Goal: Information Seeking & Learning: Learn about a topic

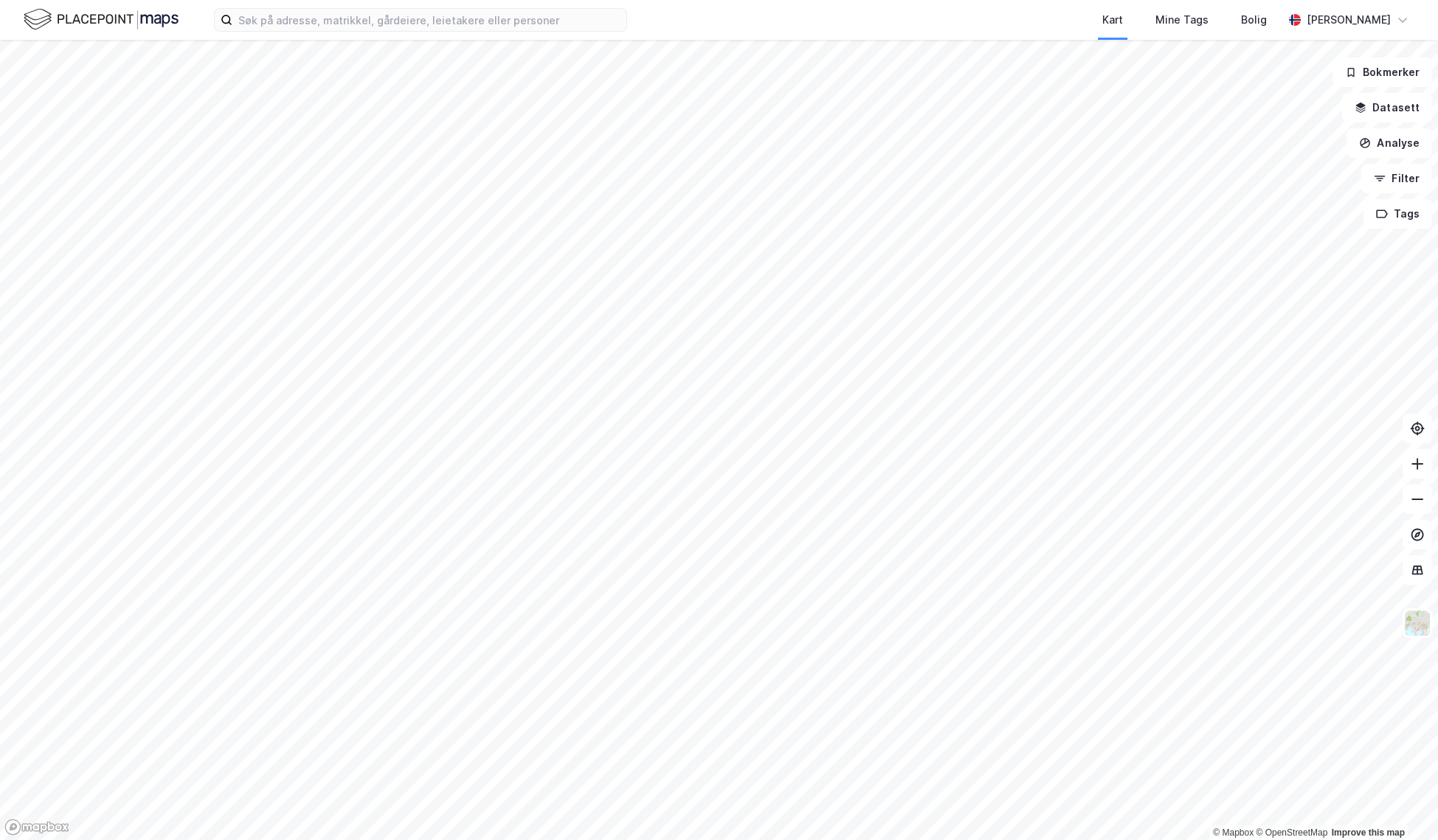
click at [1437, 256] on html "Kart Mine Tags [PERSON_NAME] © Mapbox © OpenStreetMap Improve this map Bokmerke…" at bounding box center [719, 420] width 1438 height 840
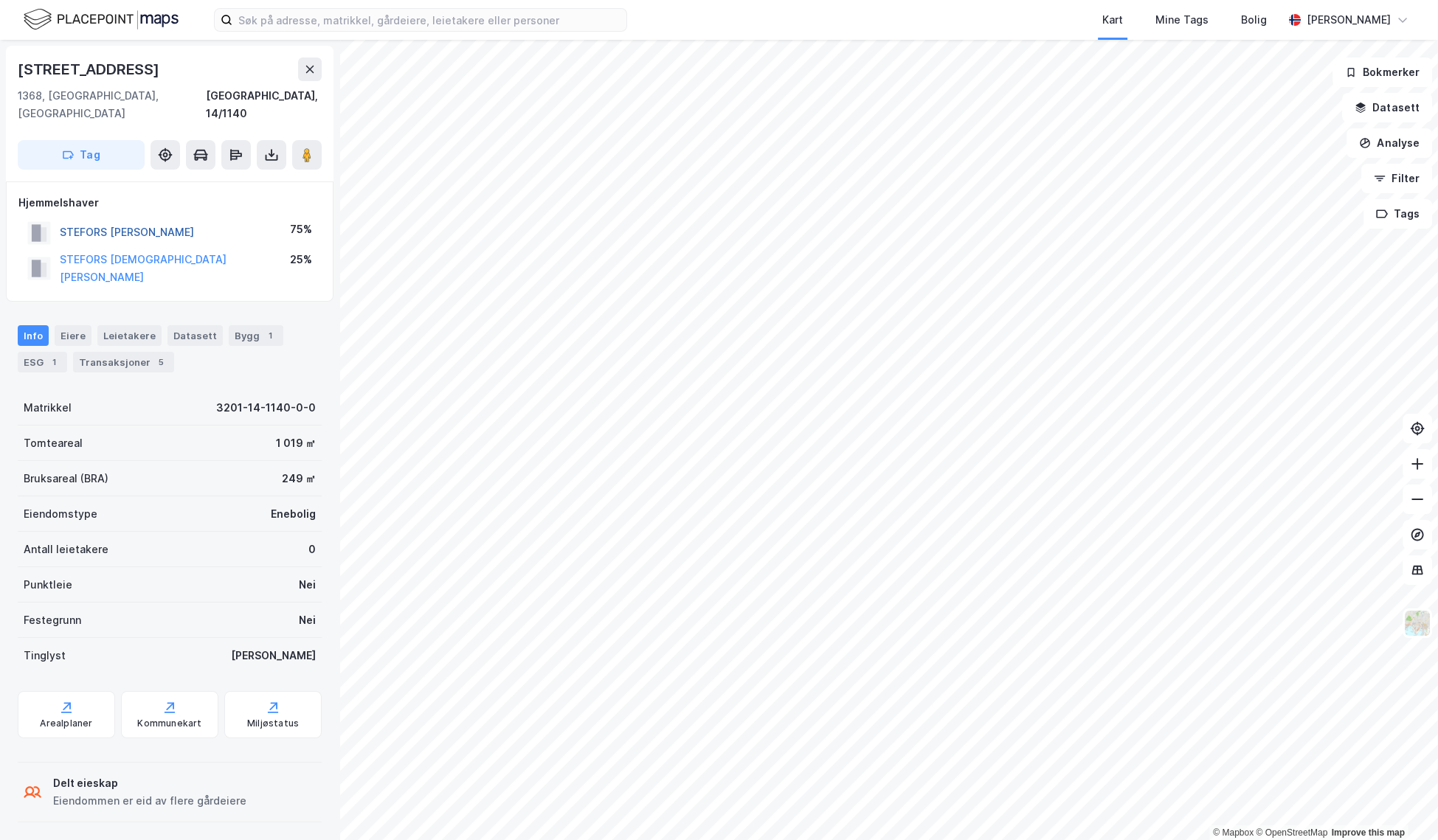
click at [0, 0] on button "STEFORS [PERSON_NAME]" at bounding box center [0, 0] width 0 height 0
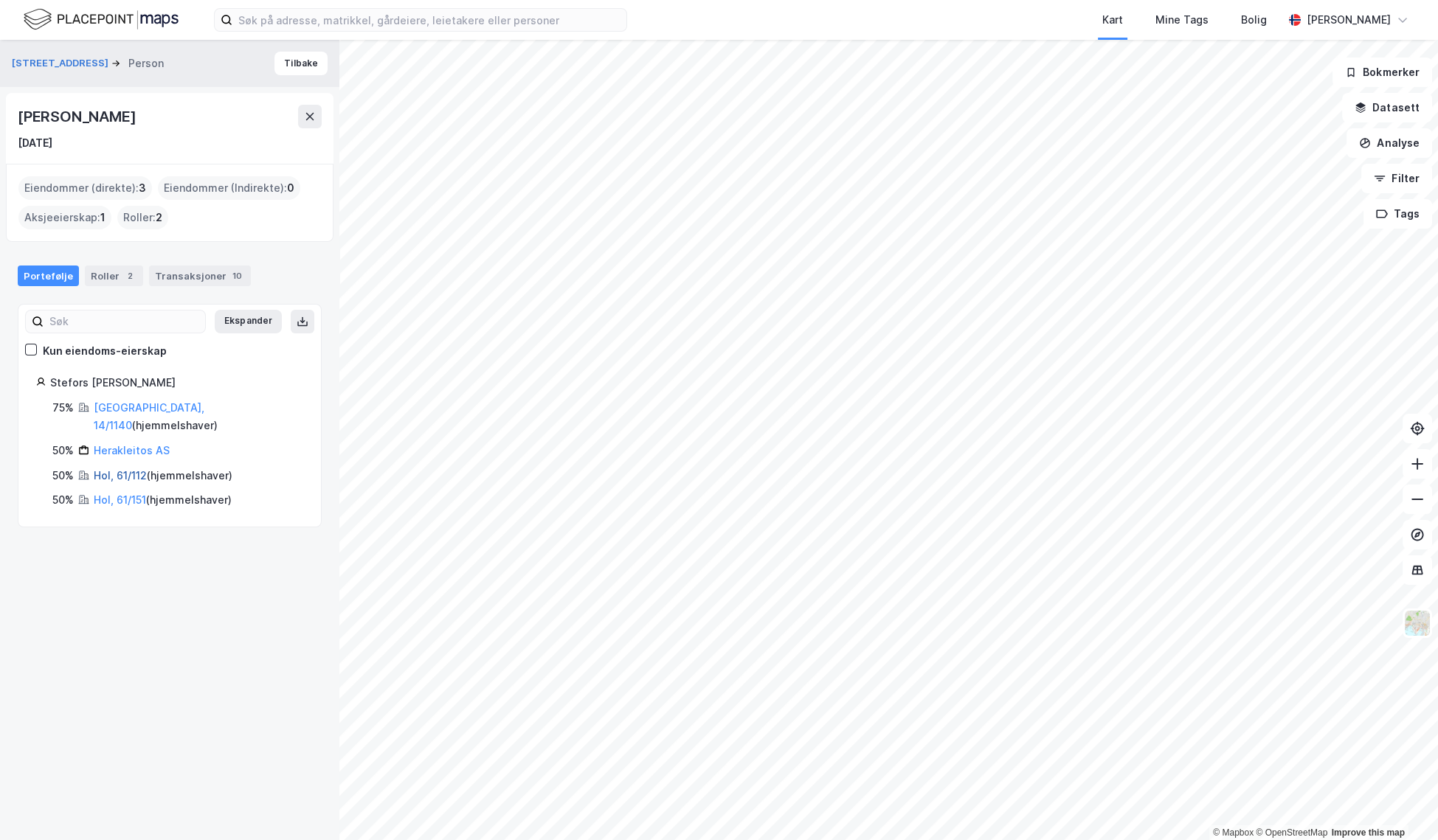
click at [132, 469] on link "Hol, 61/112" at bounding box center [120, 475] width 53 height 13
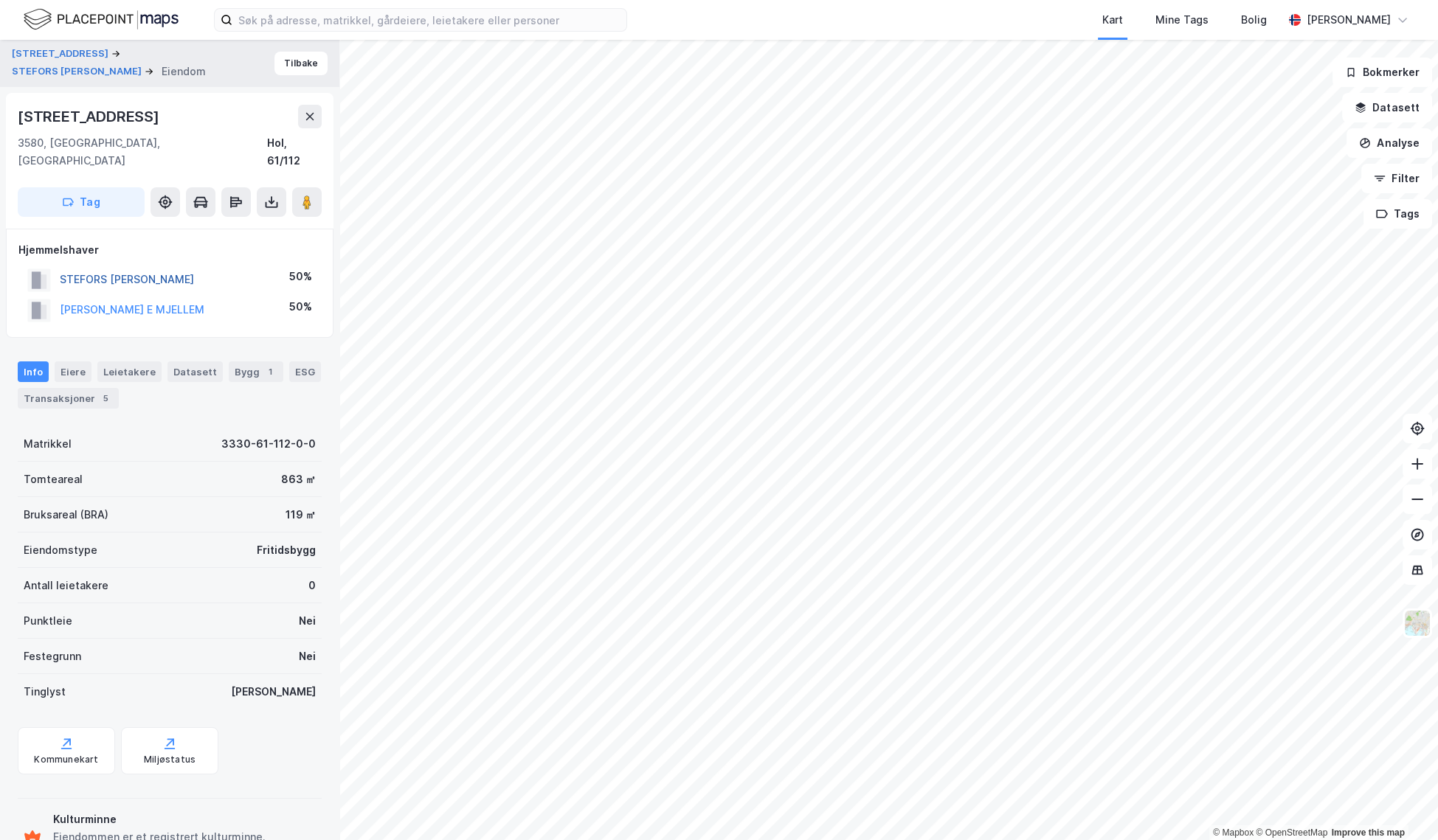
click at [0, 0] on button "STEFORS [PERSON_NAME]" at bounding box center [0, 0] width 0 height 0
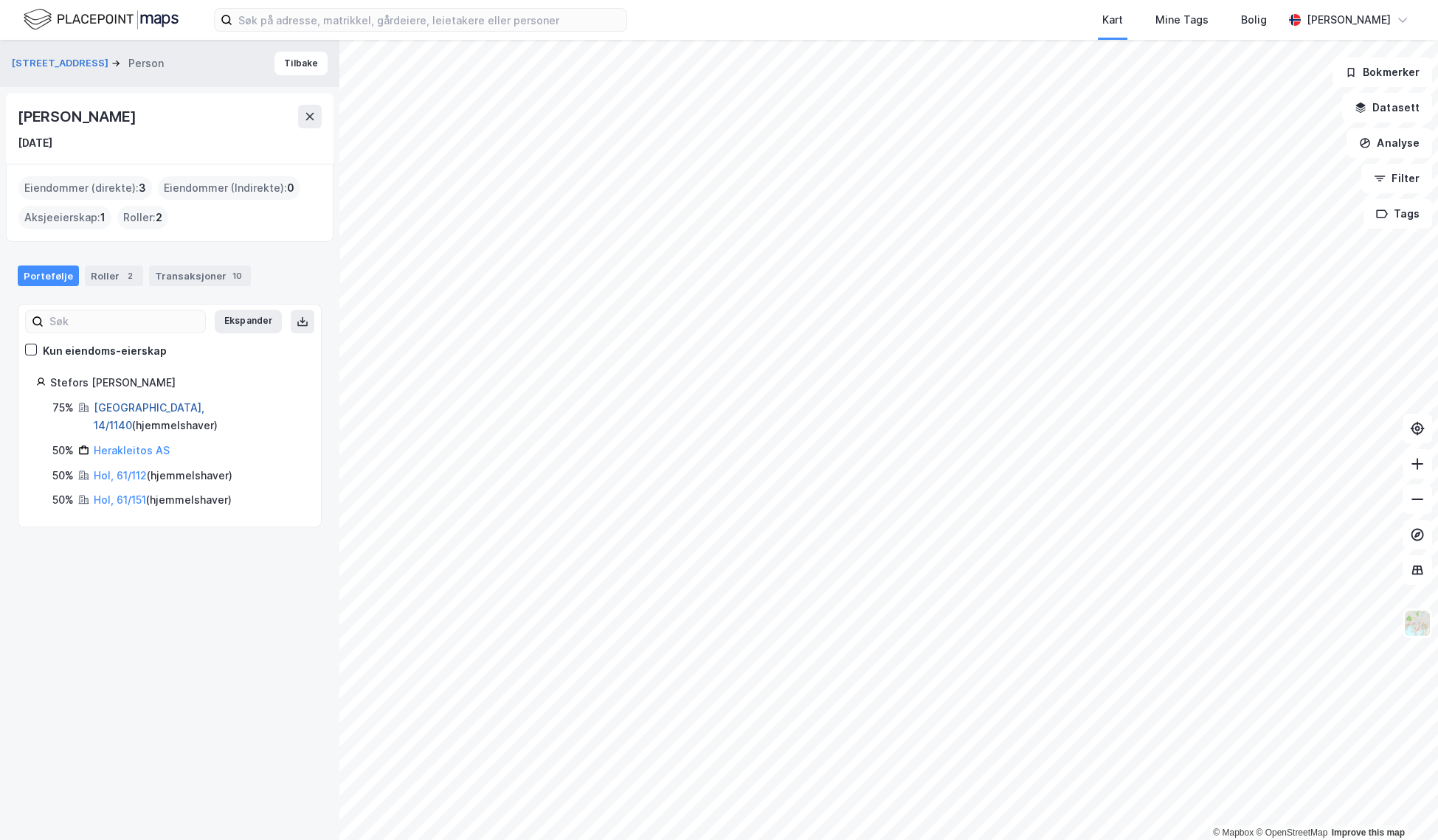
click at [130, 406] on link "[GEOGRAPHIC_DATA], 14/1140" at bounding box center [149, 416] width 111 height 30
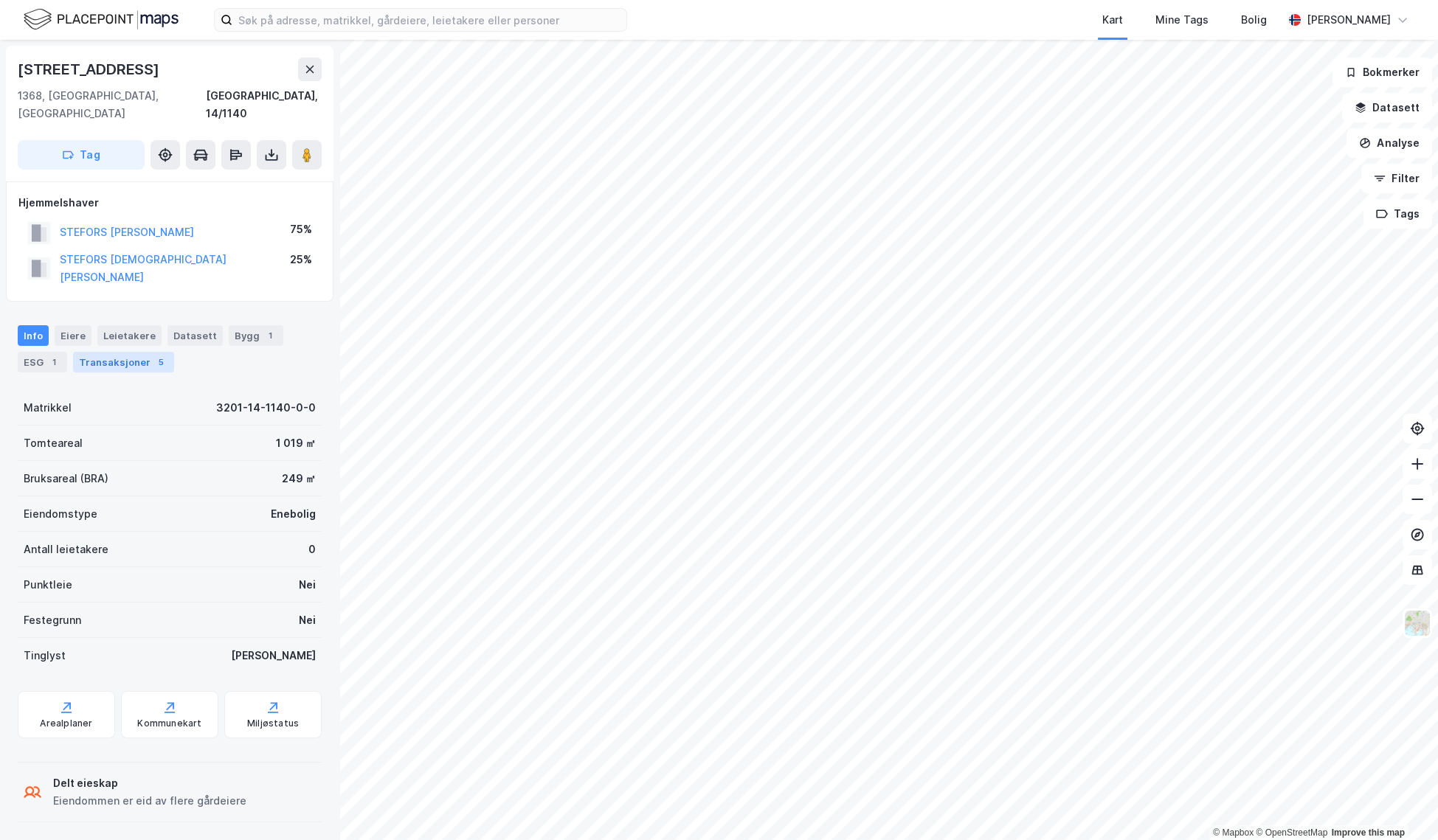
click at [121, 351] on div "Transaksjoner 5" at bounding box center [124, 361] width 101 height 20
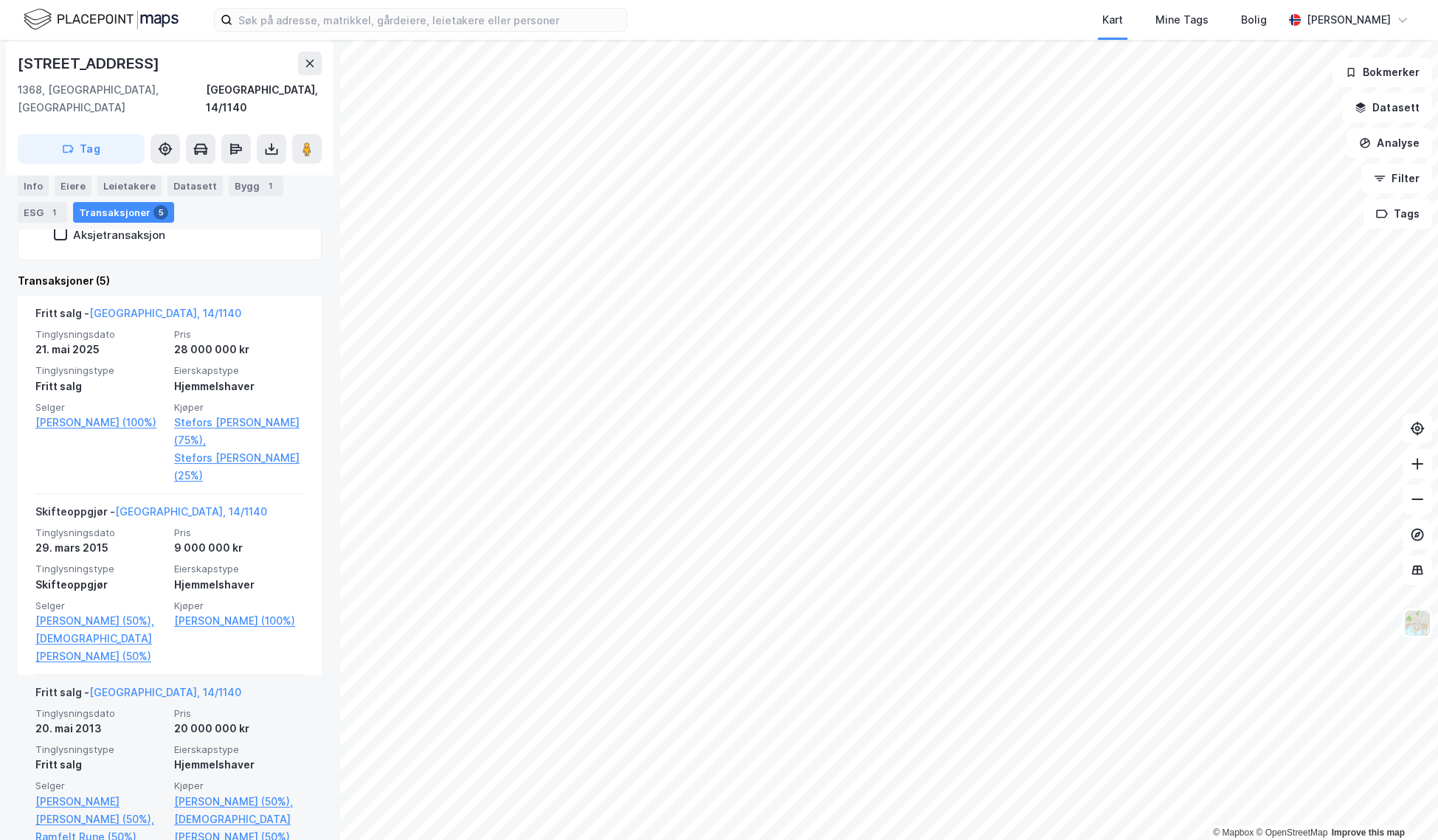
scroll to position [270, 0]
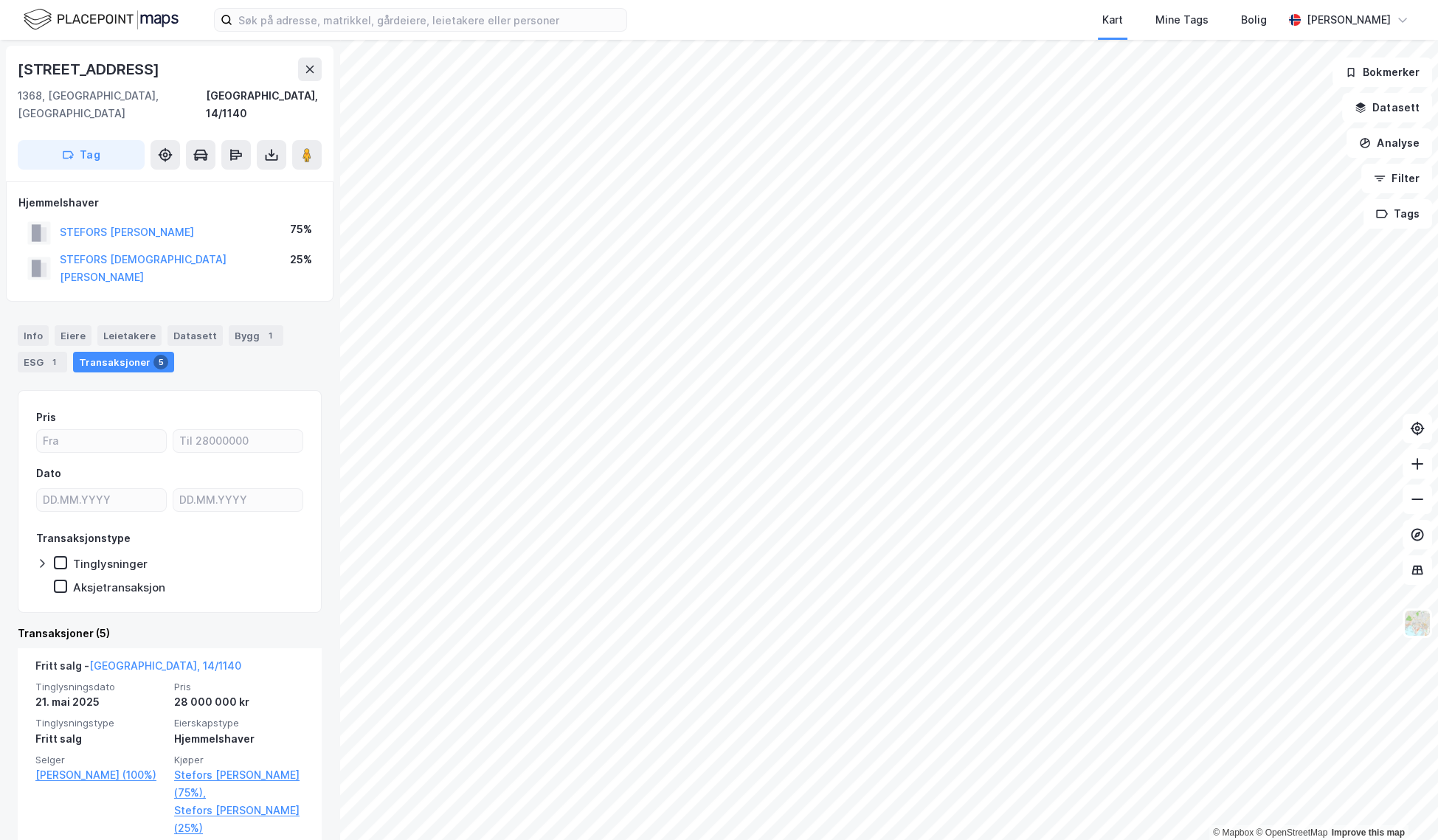
scroll to position [327, 0]
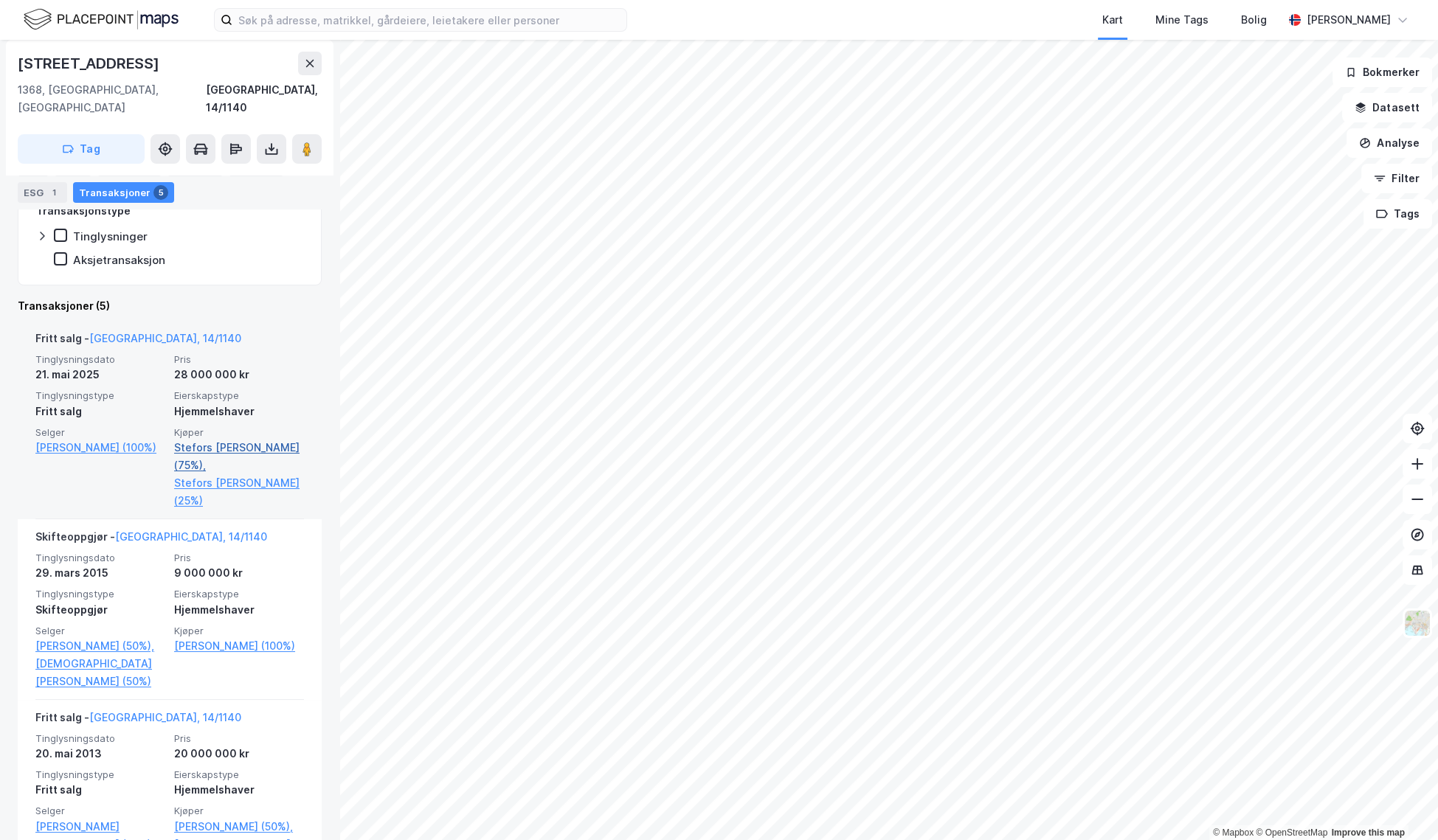
click at [244, 439] on link "Stefors [PERSON_NAME] (75%)," at bounding box center [239, 457] width 129 height 36
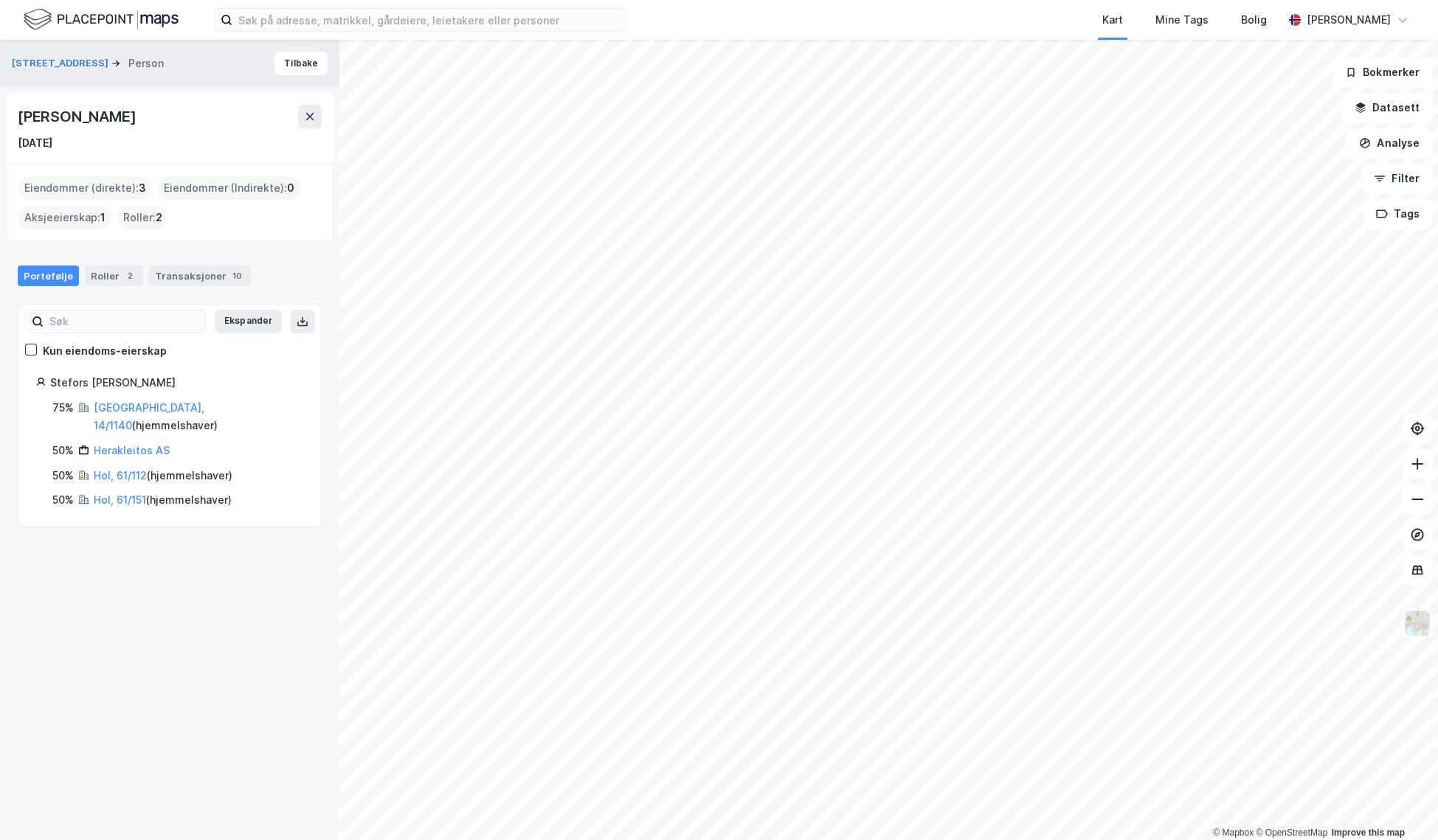
drag, startPoint x: 154, startPoint y: 112, endPoint x: 11, endPoint y: 114, distance: 143.0
click at [11, 114] on div "[PERSON_NAME] Stefors [DATE]" at bounding box center [169, 127] width 327 height 70
copy div "[PERSON_NAME]"
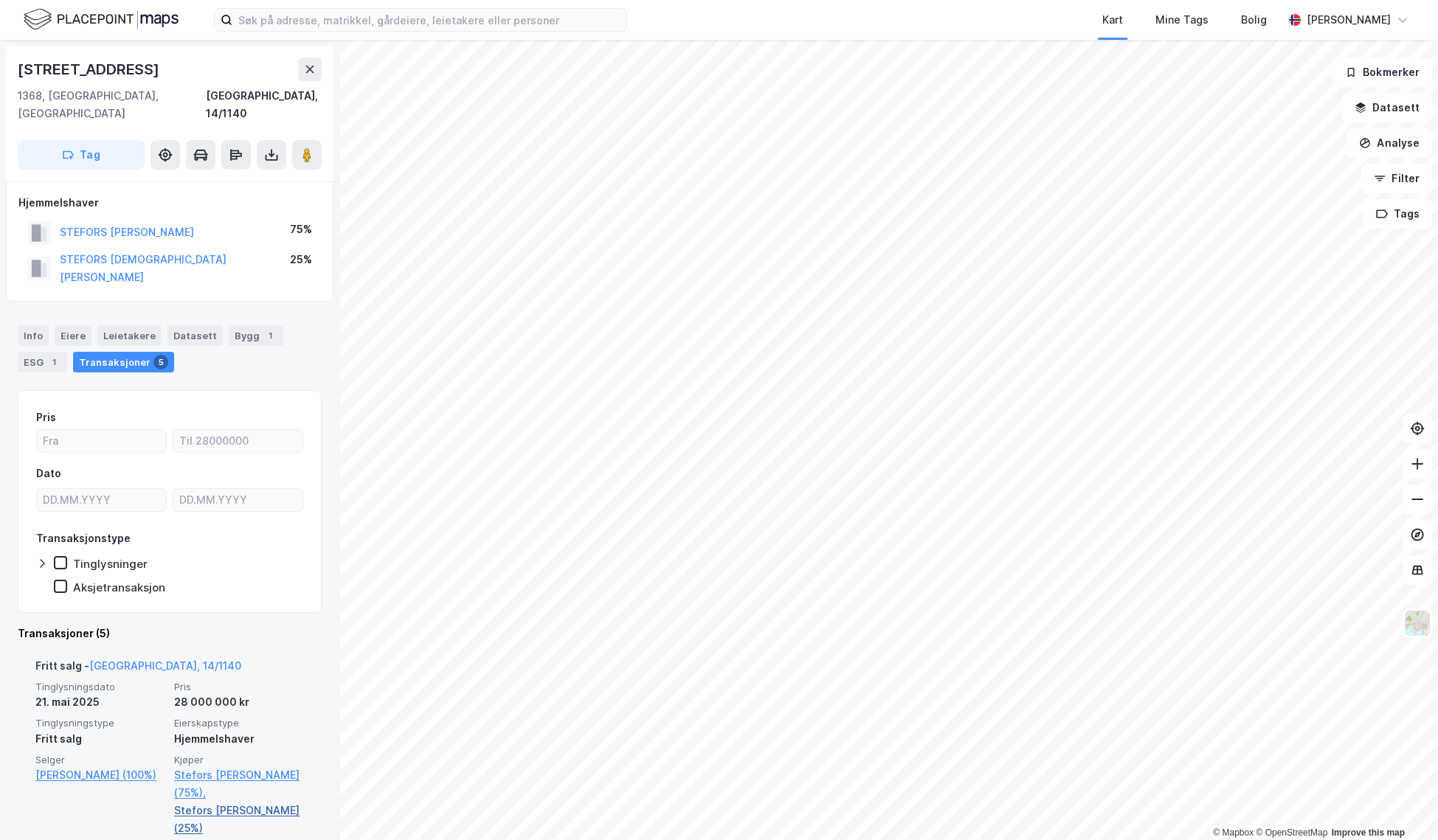
scroll to position [409, 0]
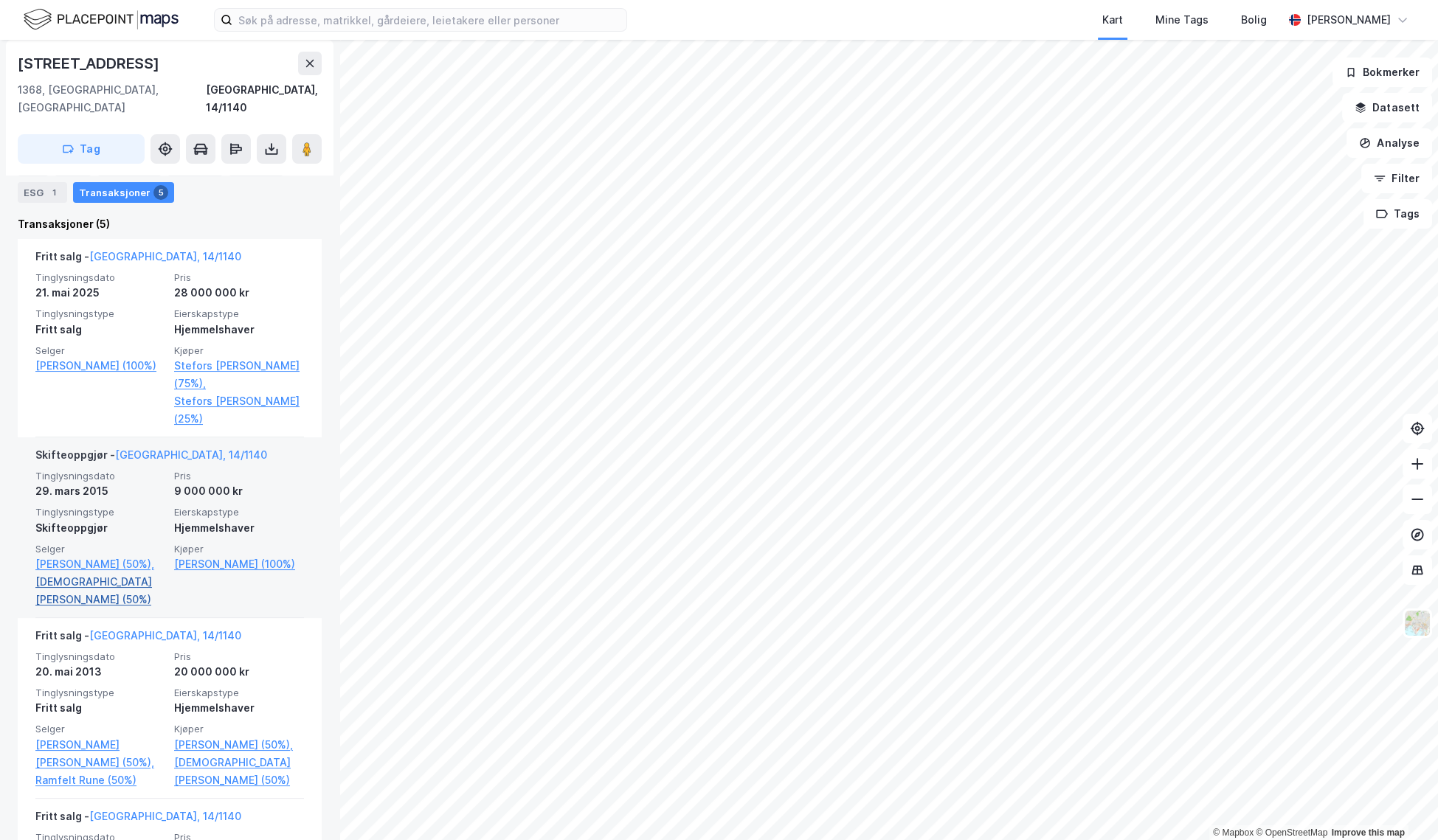
click at [120, 574] on link "[DEMOGRAPHIC_DATA][PERSON_NAME] (50%)" at bounding box center [100, 591] width 129 height 36
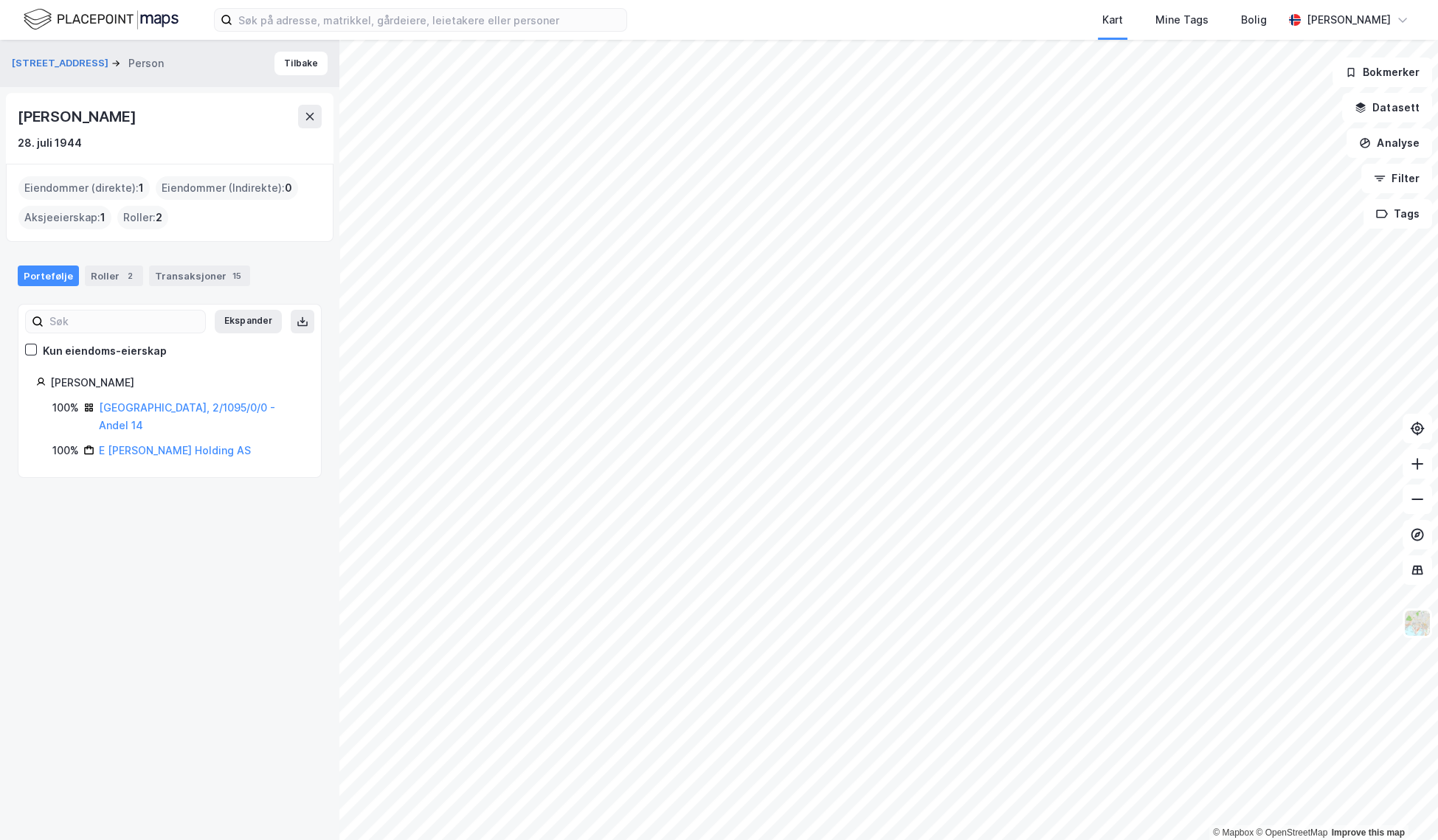
click at [120, 553] on div "[PERSON_NAME] 114b Person [PERSON_NAME] 28. [PERSON_NAME] 1944 Eiendommer (dire…" at bounding box center [169, 439] width 339 height 800
